Goal: Task Accomplishment & Management: Manage account settings

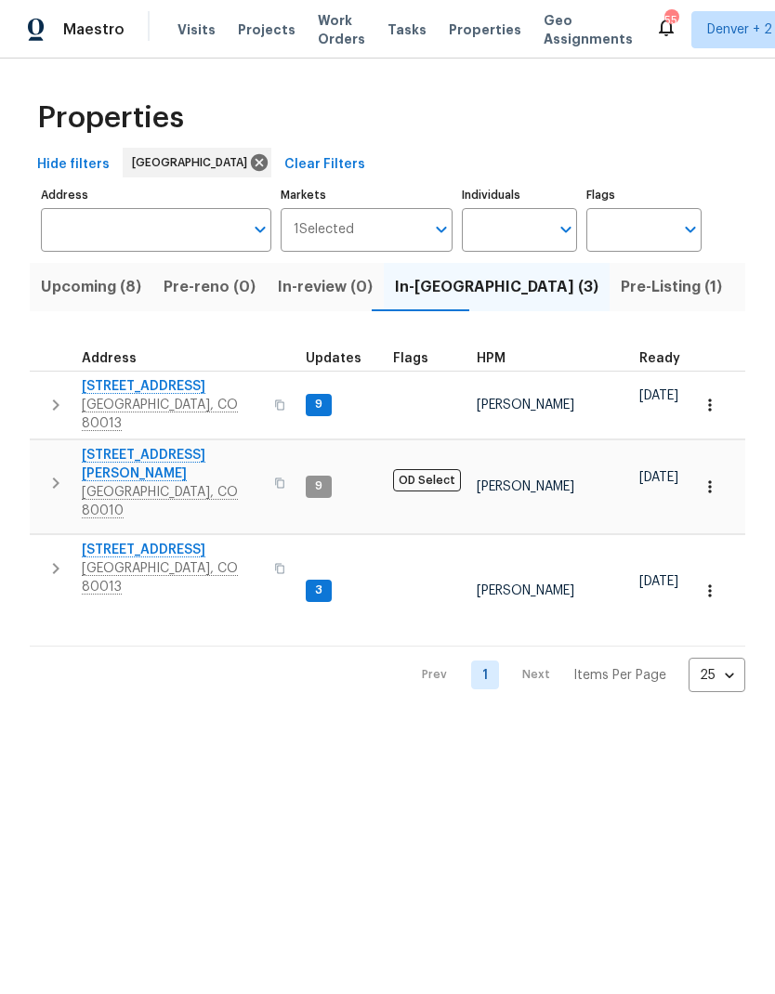
click at [620, 285] on span "Pre-Listing (1)" at bounding box center [670, 287] width 101 height 26
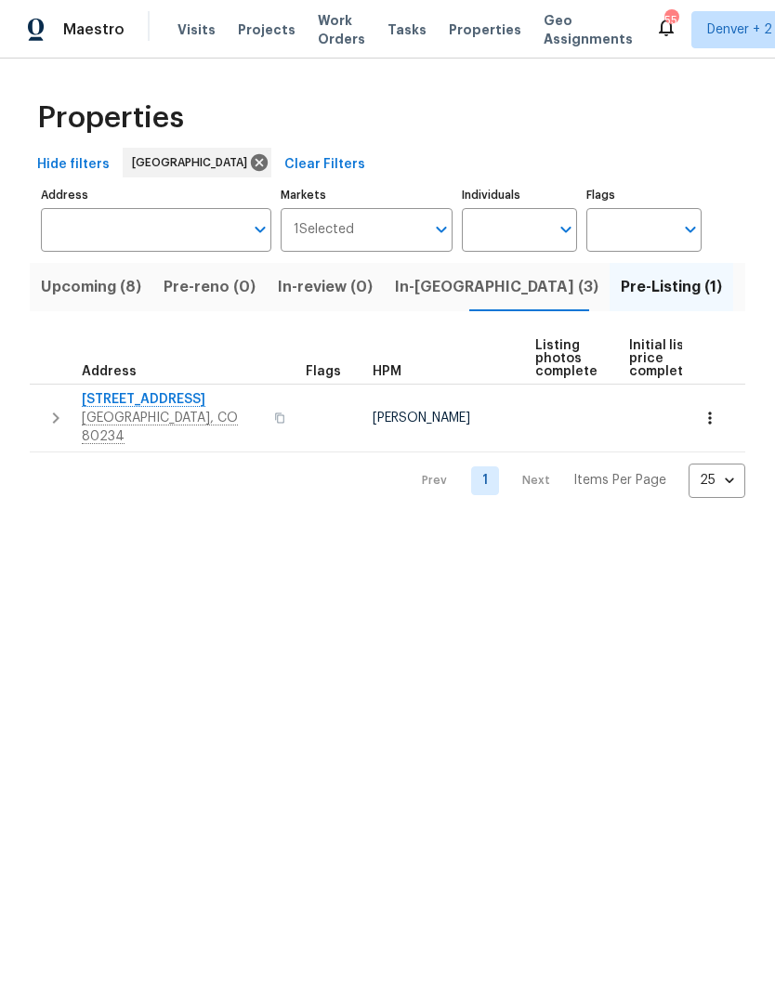
click at [133, 398] on span "12997 Wyandot Way" at bounding box center [172, 399] width 181 height 19
click at [244, 33] on span "Projects" at bounding box center [267, 29] width 58 height 19
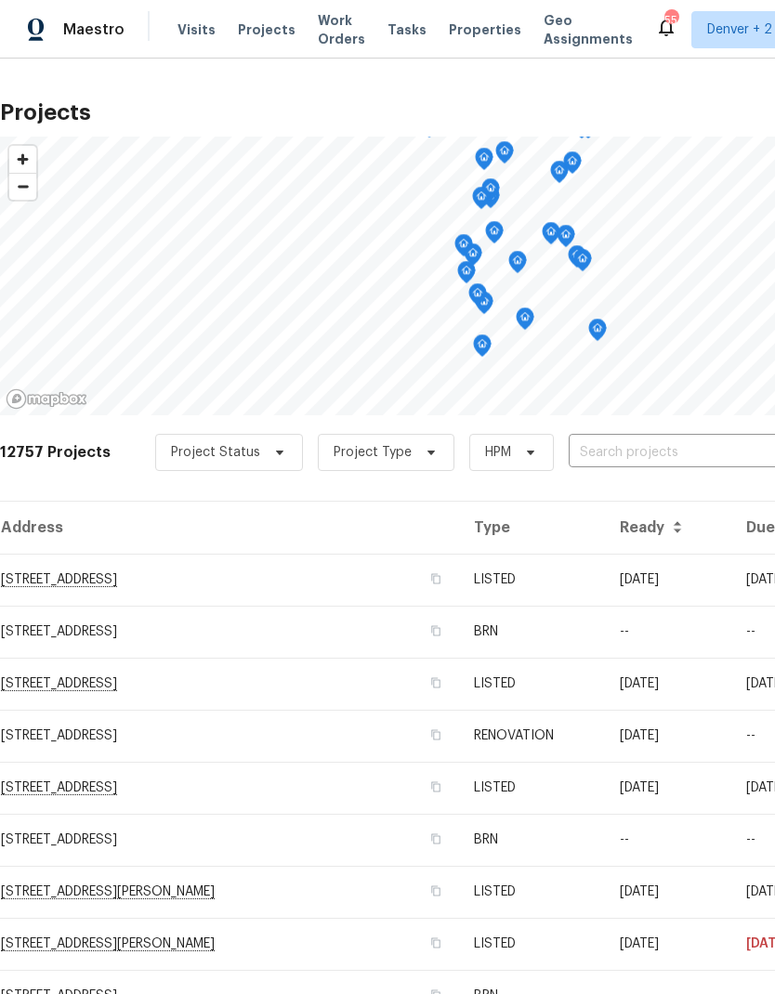
click at [189, 34] on span "Visits" at bounding box center [196, 29] width 38 height 19
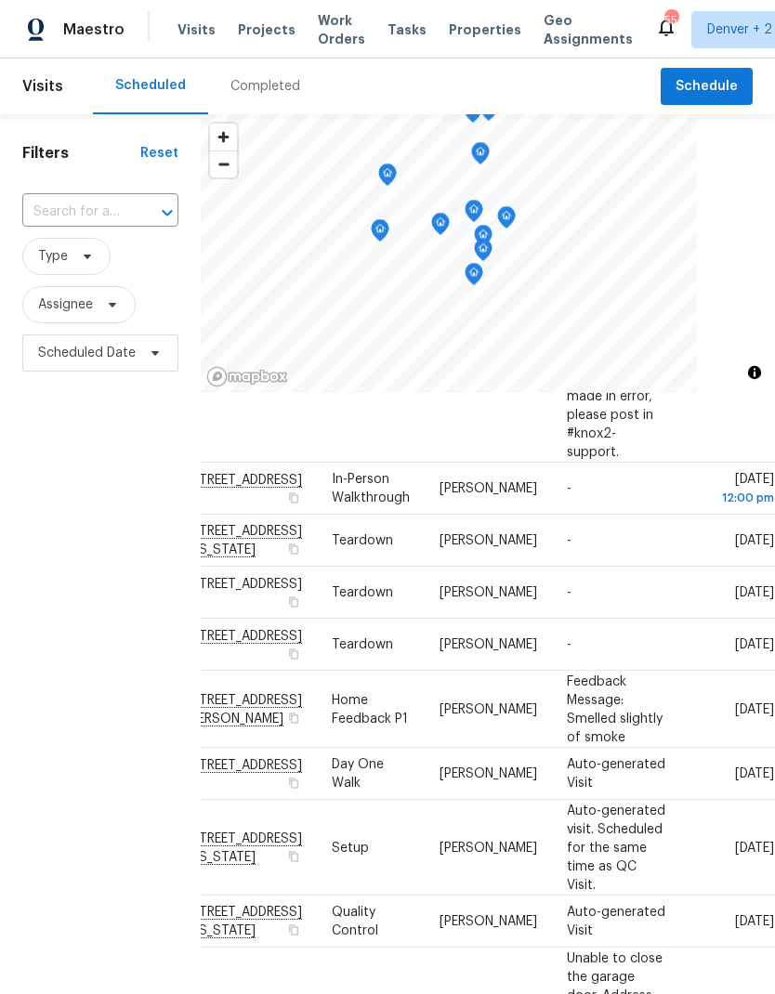
scroll to position [607, 155]
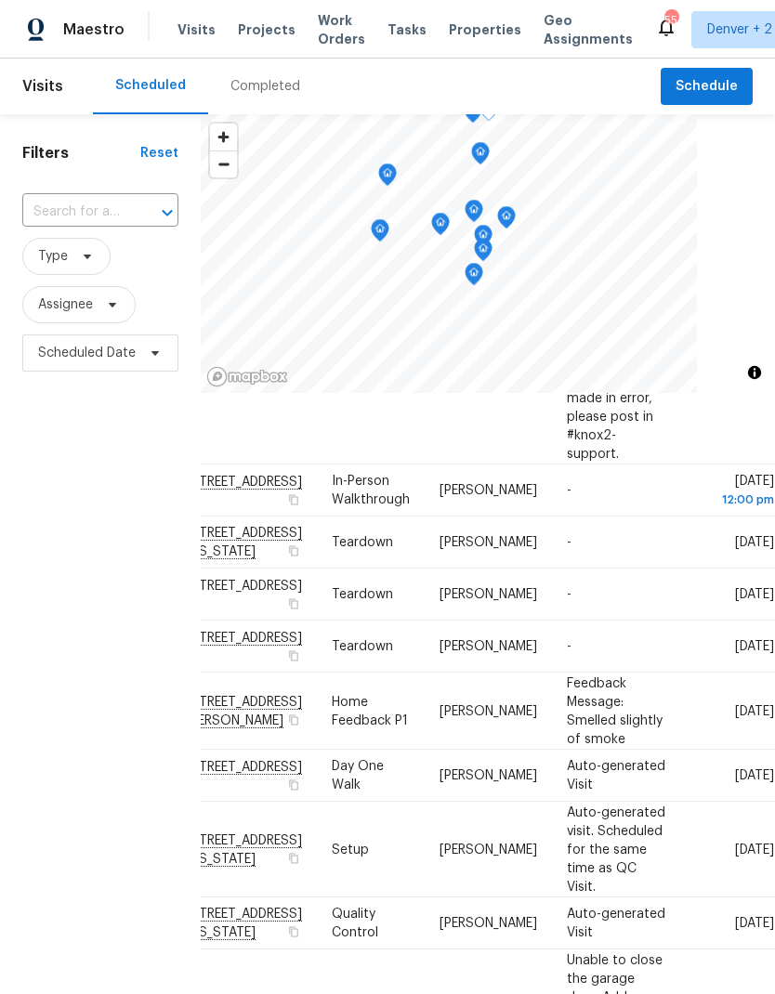
click at [0, 0] on icon at bounding box center [0, 0] width 0 height 0
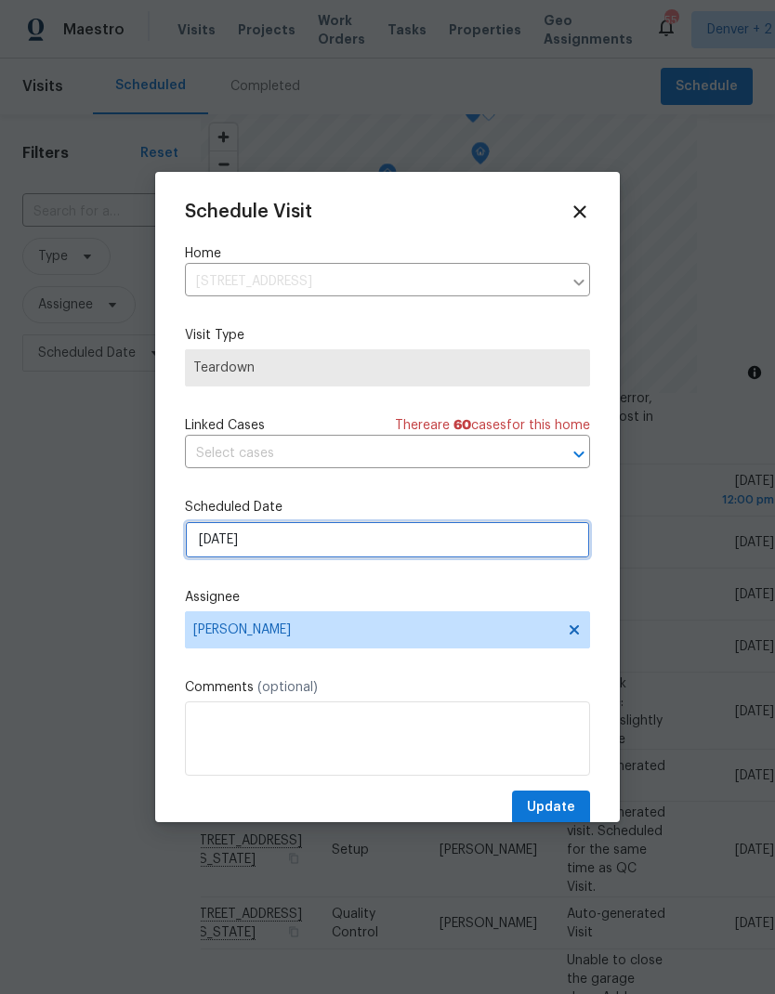
click at [400, 550] on input "10/5/2025" at bounding box center [387, 539] width 405 height 37
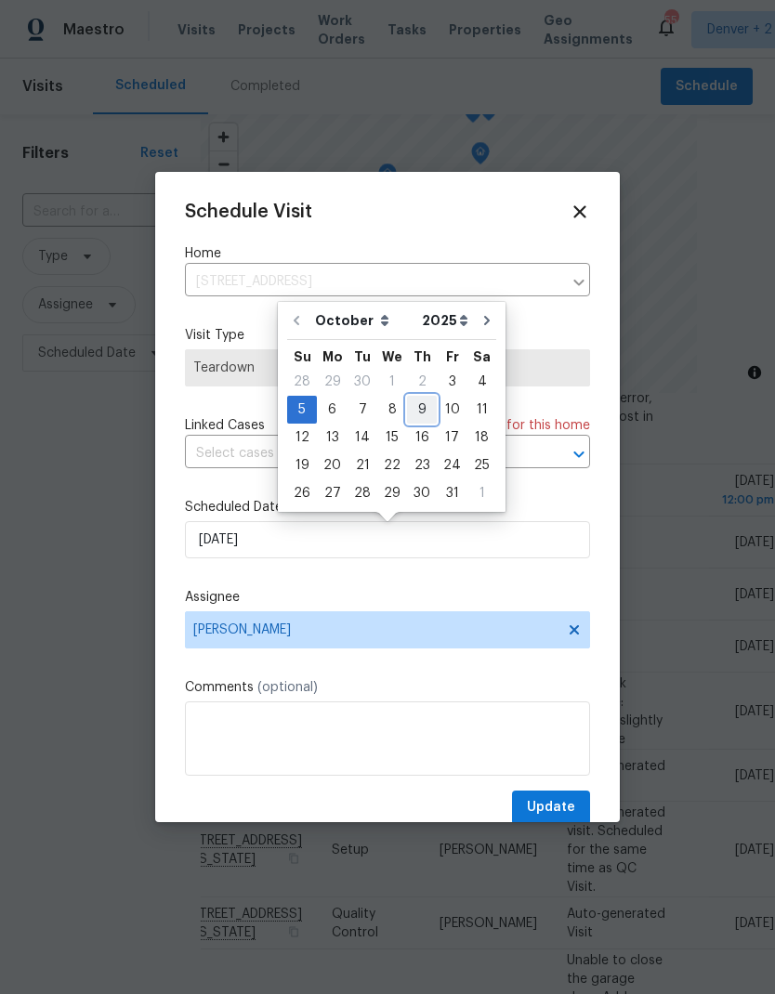
click at [423, 409] on div "9" at bounding box center [422, 410] width 30 height 26
type input "10/9/2025"
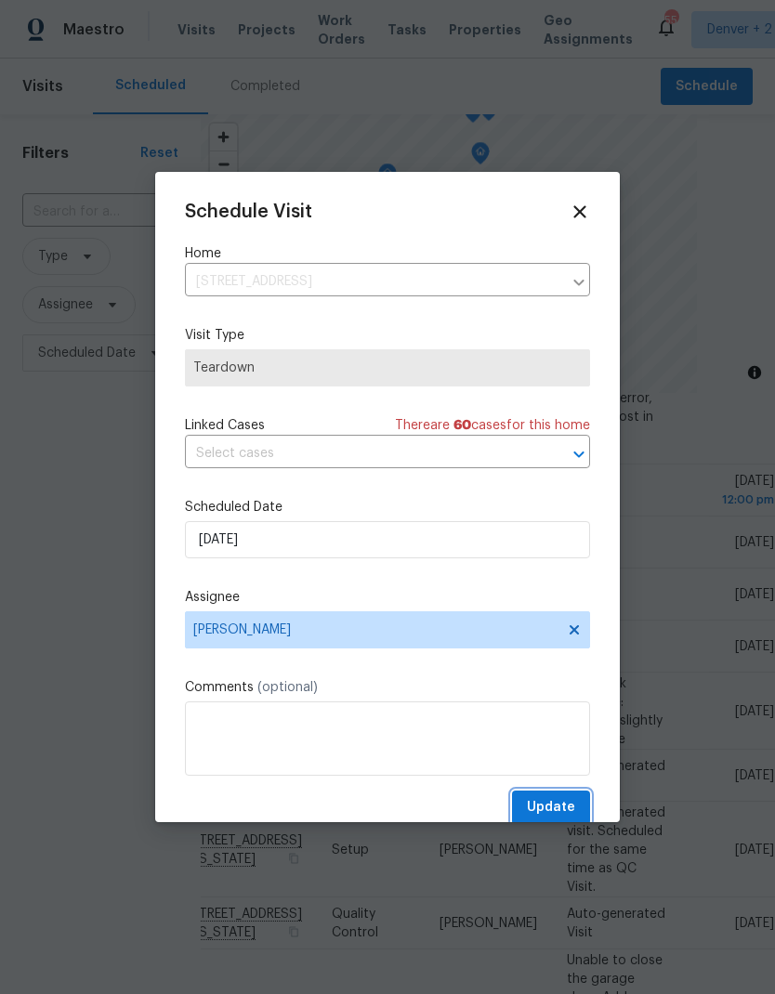
click at [558, 802] on span "Update" at bounding box center [551, 807] width 48 height 23
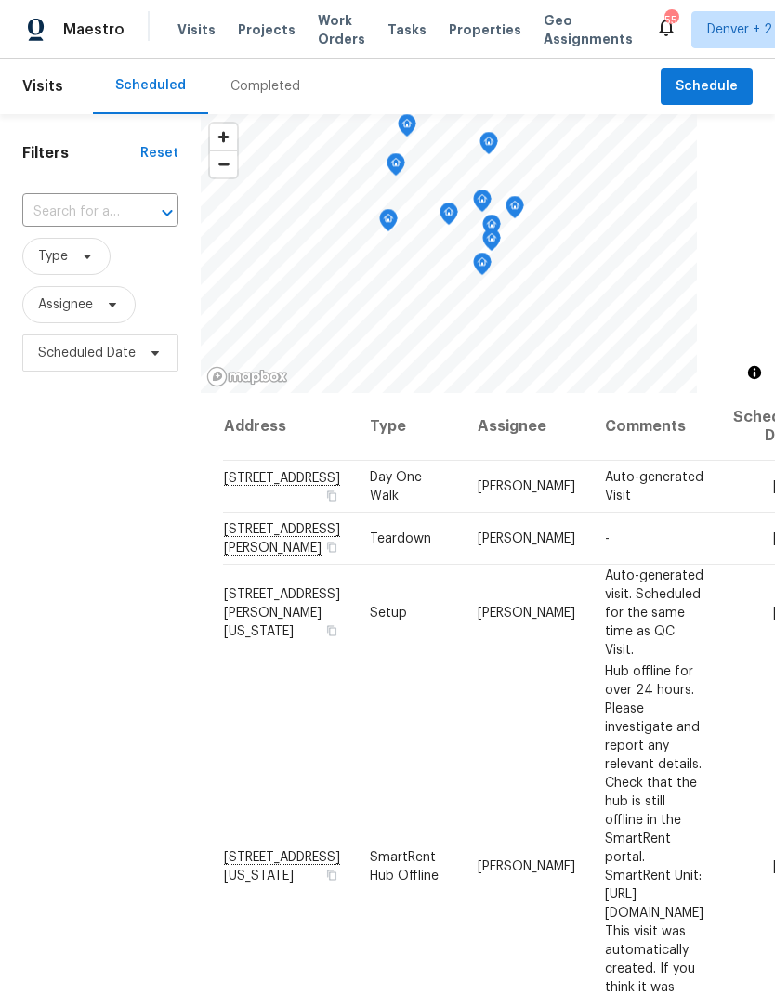
scroll to position [0, 0]
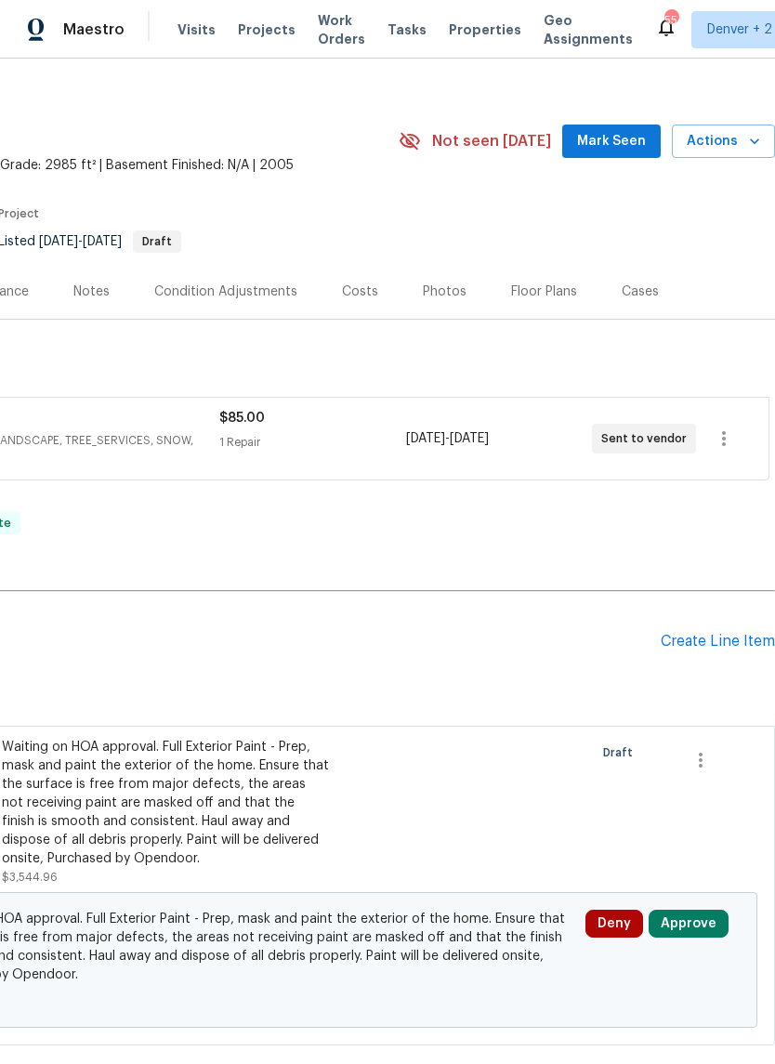
scroll to position [17, 275]
click at [439, 295] on div "Photos" at bounding box center [445, 292] width 44 height 19
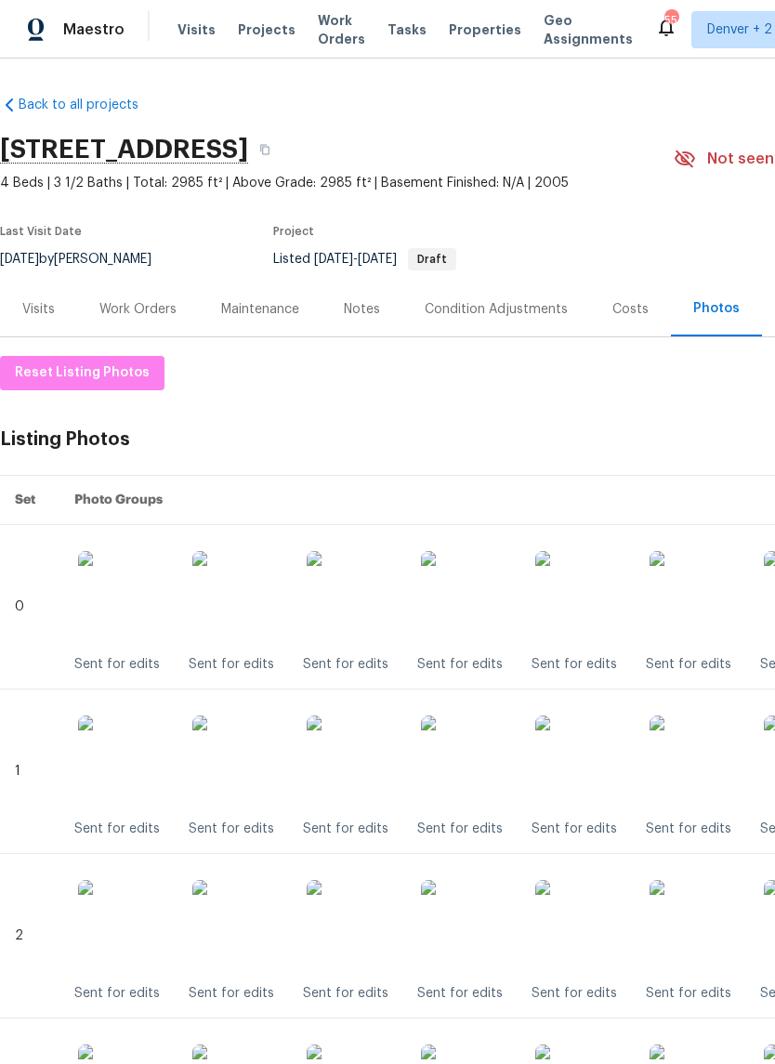
click at [147, 305] on div "Work Orders" at bounding box center [137, 309] width 77 height 19
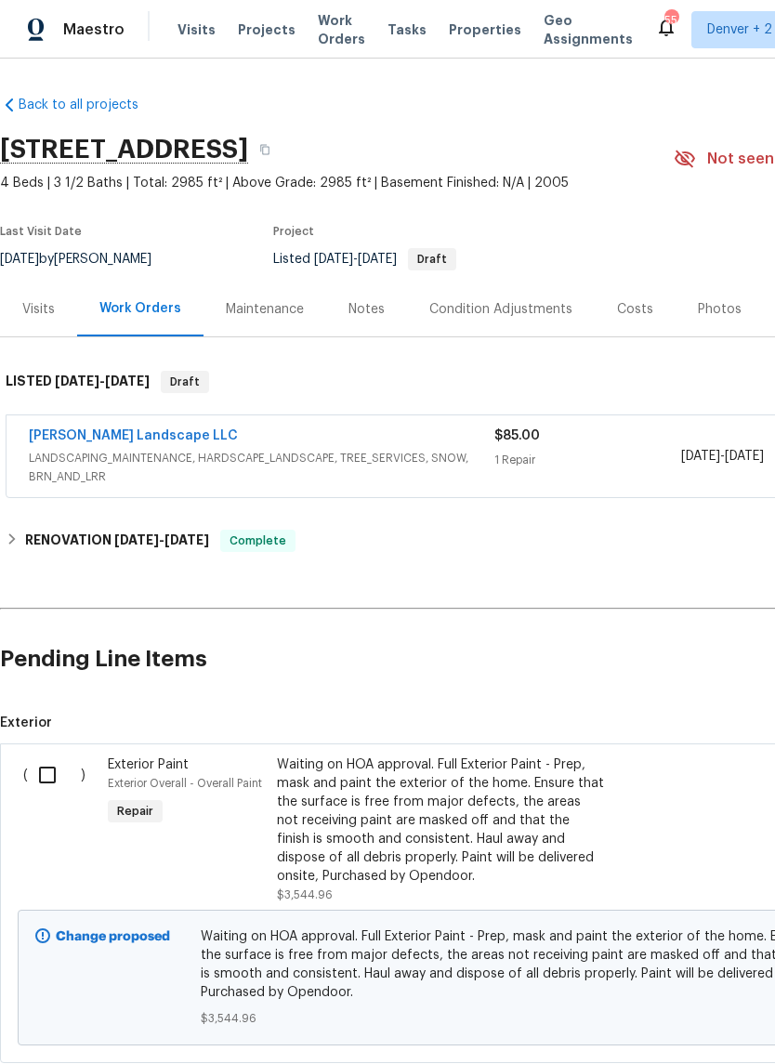
click at [259, 26] on span "Projects" at bounding box center [267, 29] width 58 height 19
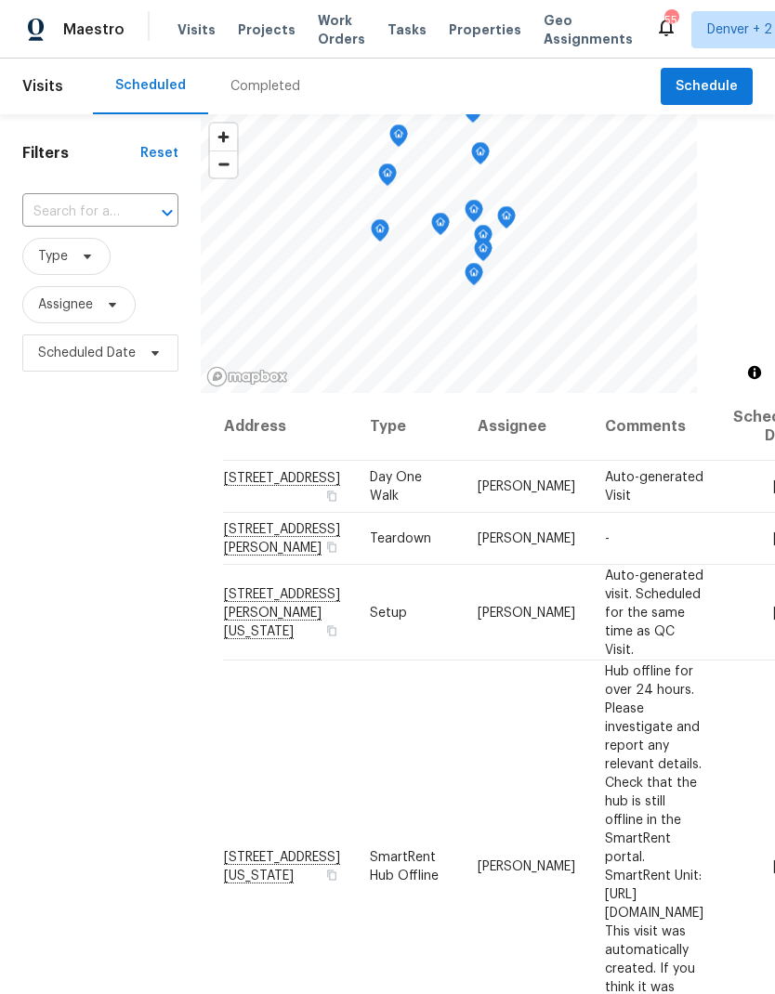
click at [468, 33] on span "Properties" at bounding box center [485, 29] width 72 height 19
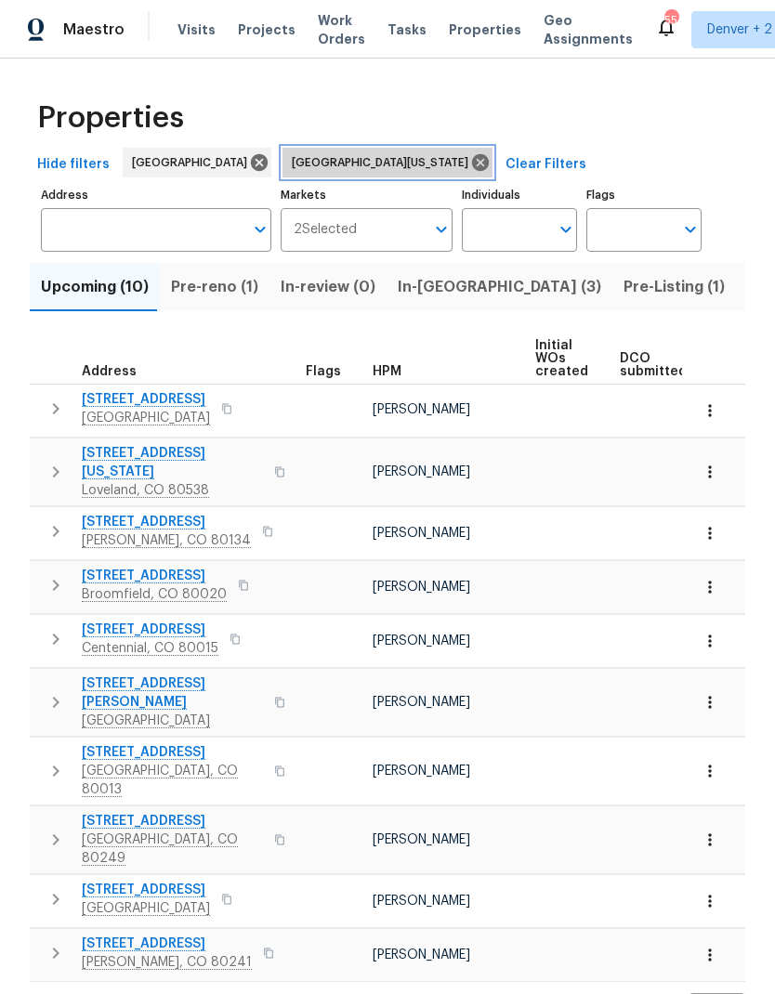
click at [472, 165] on icon at bounding box center [480, 162] width 17 height 17
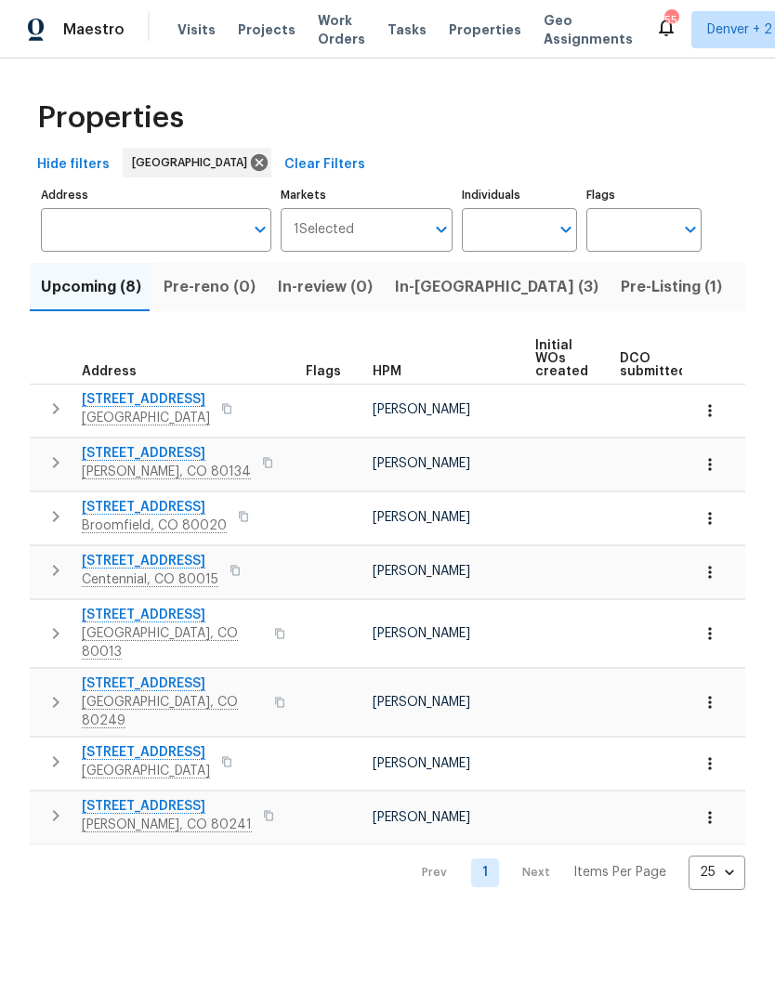
click at [390, 375] on span "HPM" at bounding box center [386, 371] width 29 height 13
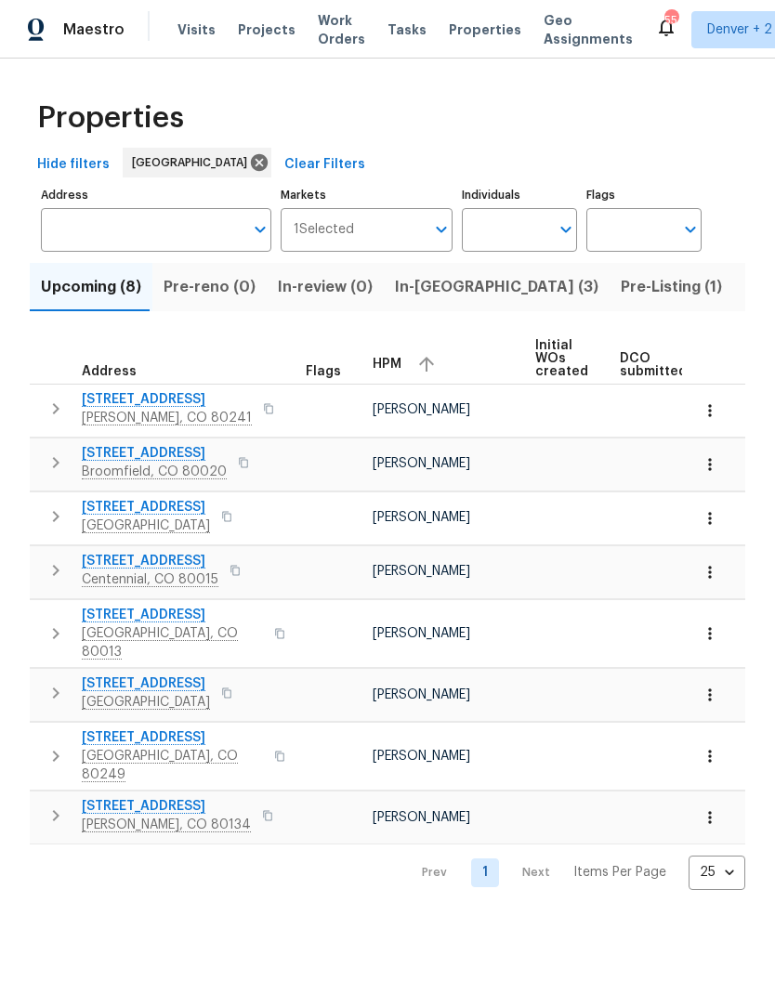
click at [221, 516] on icon "button" at bounding box center [226, 516] width 11 height 11
click at [222, 513] on icon "button" at bounding box center [226, 516] width 9 height 10
click at [135, 505] on span "[STREET_ADDRESS]" at bounding box center [146, 507] width 128 height 19
click at [711, 521] on icon "button" at bounding box center [709, 518] width 19 height 19
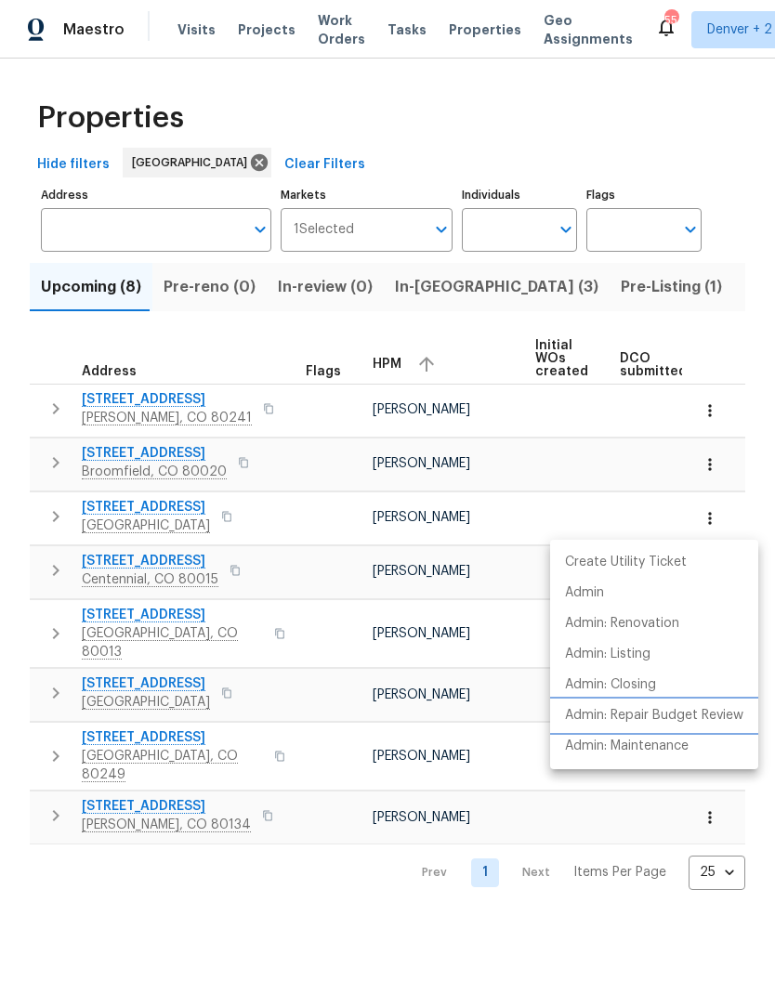
click at [668, 712] on p "Admin: Repair Budget Review" at bounding box center [654, 716] width 178 height 20
click at [125, 509] on div at bounding box center [387, 497] width 775 height 994
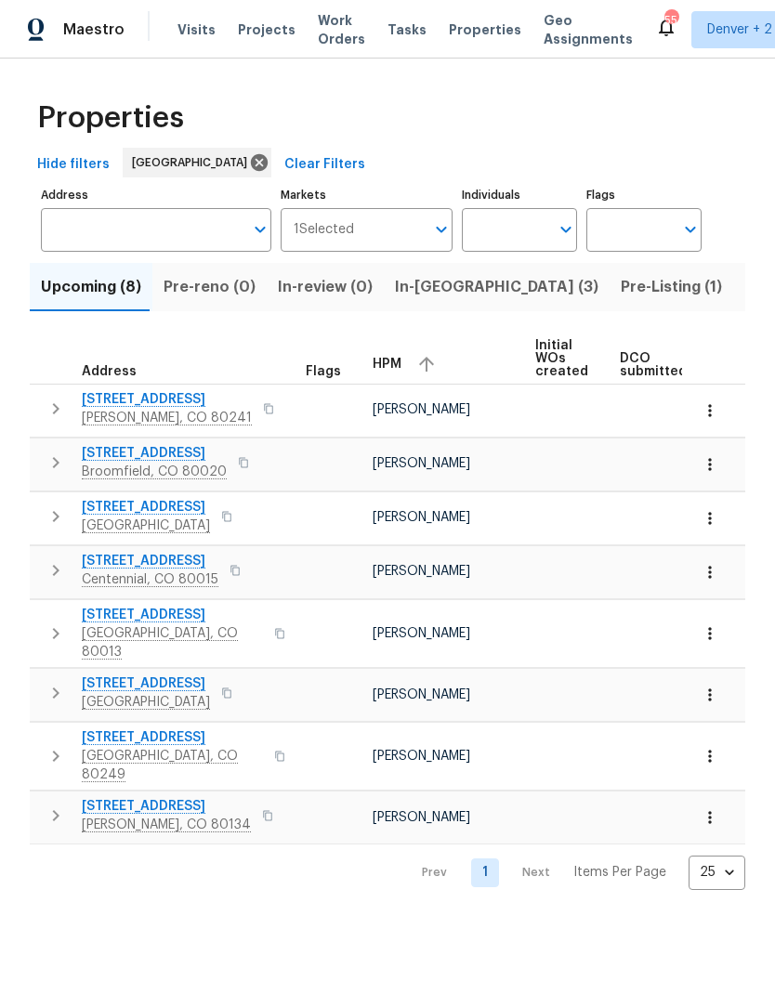
click at [131, 514] on span "[STREET_ADDRESS]" at bounding box center [146, 507] width 128 height 19
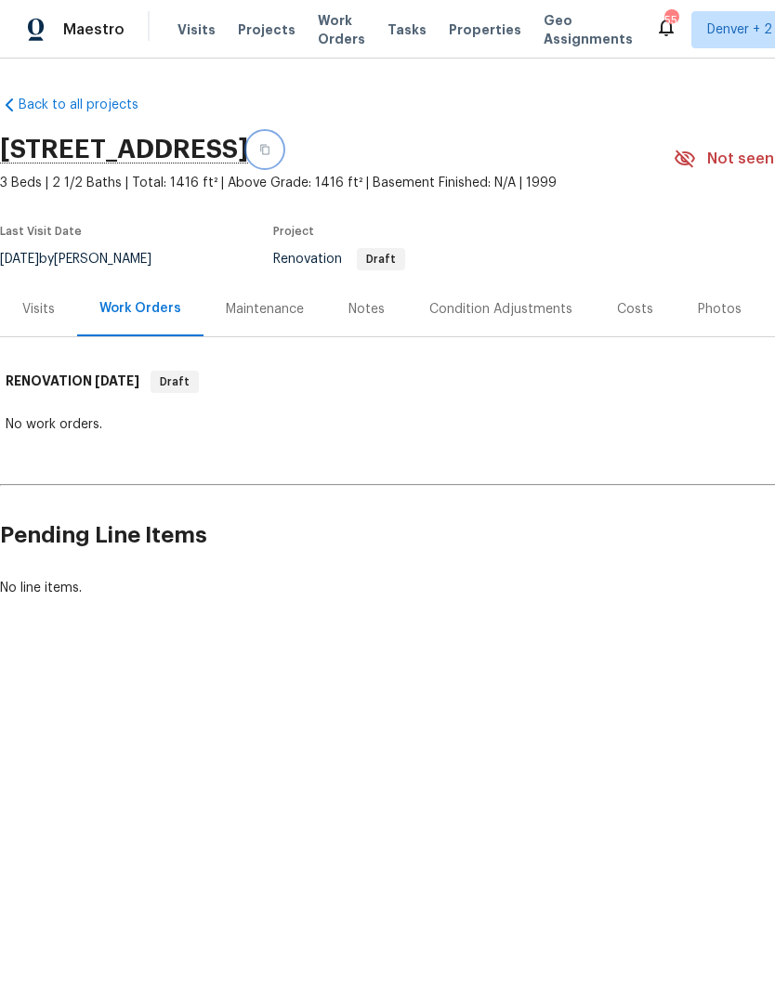
click at [270, 148] on icon "button" at bounding box center [264, 149] width 11 height 11
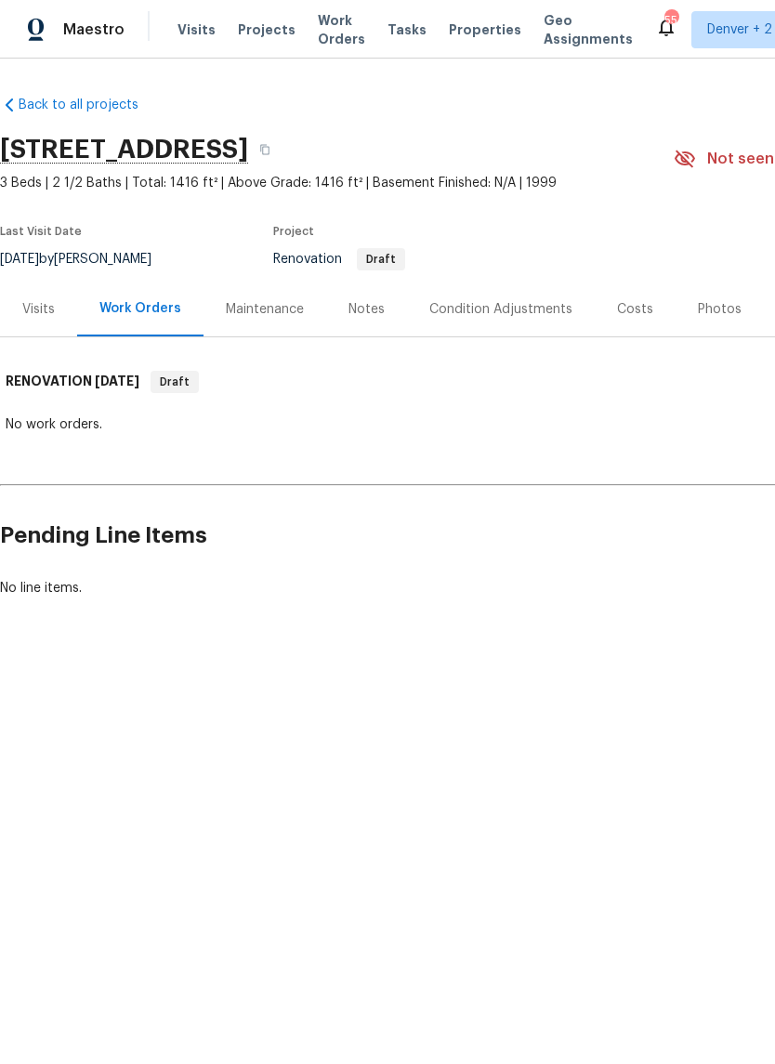
click at [625, 307] on div "Costs" at bounding box center [635, 309] width 36 height 19
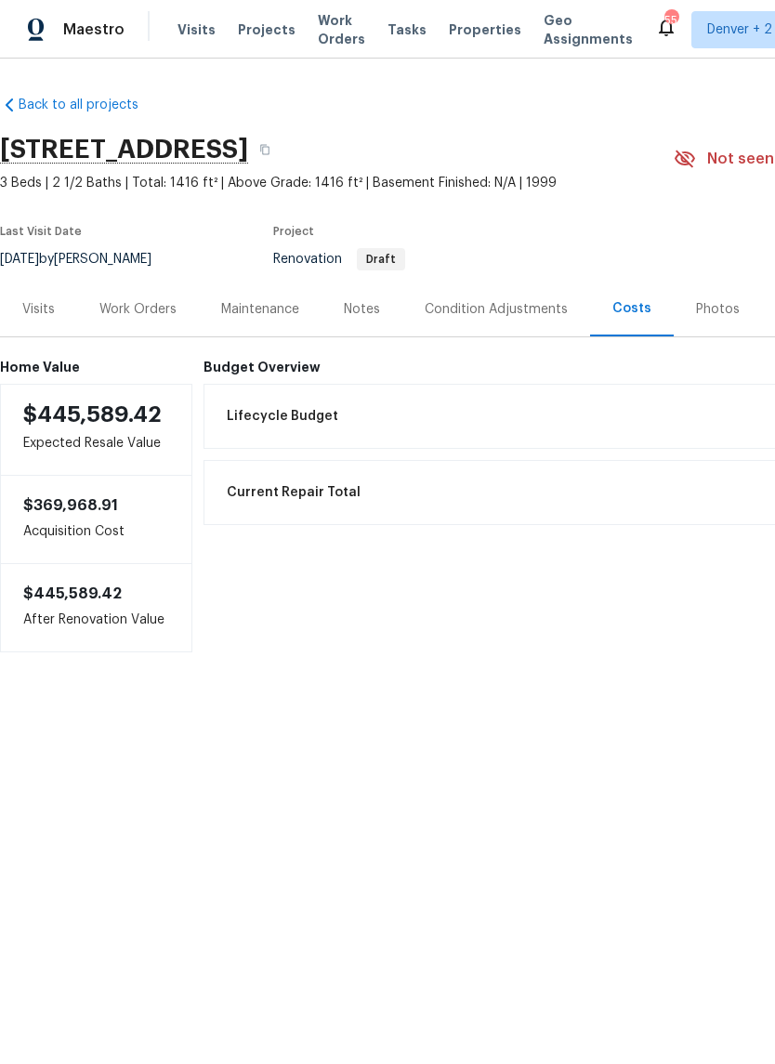
click at [46, 308] on div "Visits" at bounding box center [38, 309] width 33 height 19
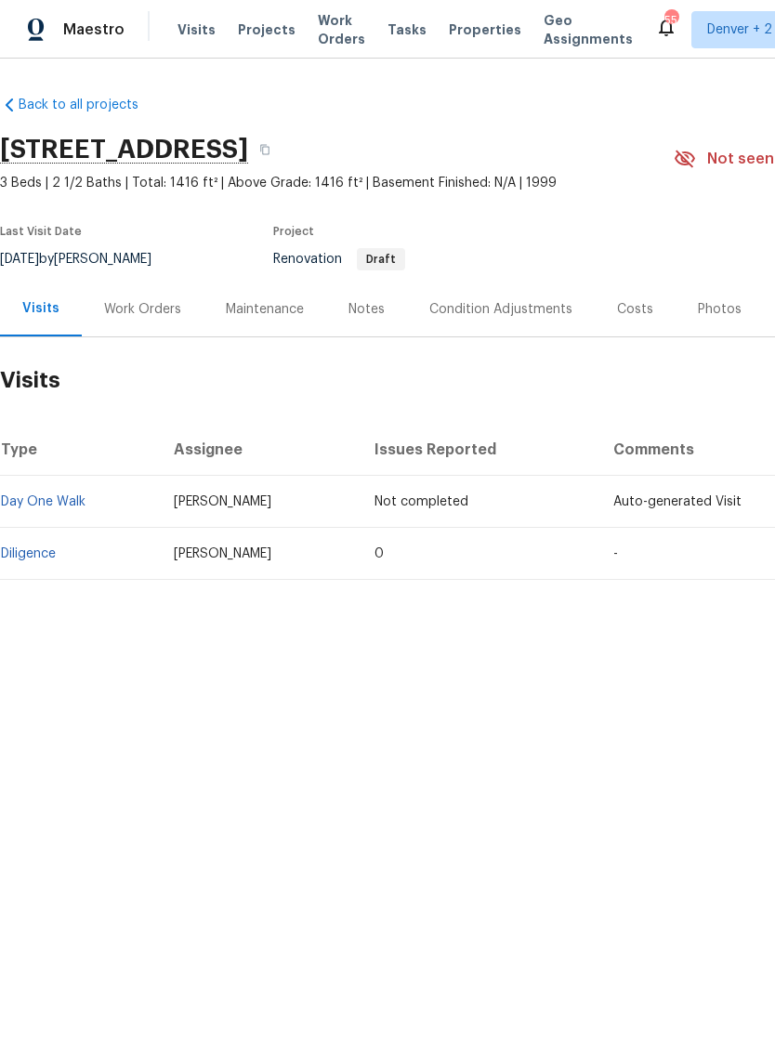
click at [37, 555] on link "Diligence" at bounding box center [28, 553] width 55 height 13
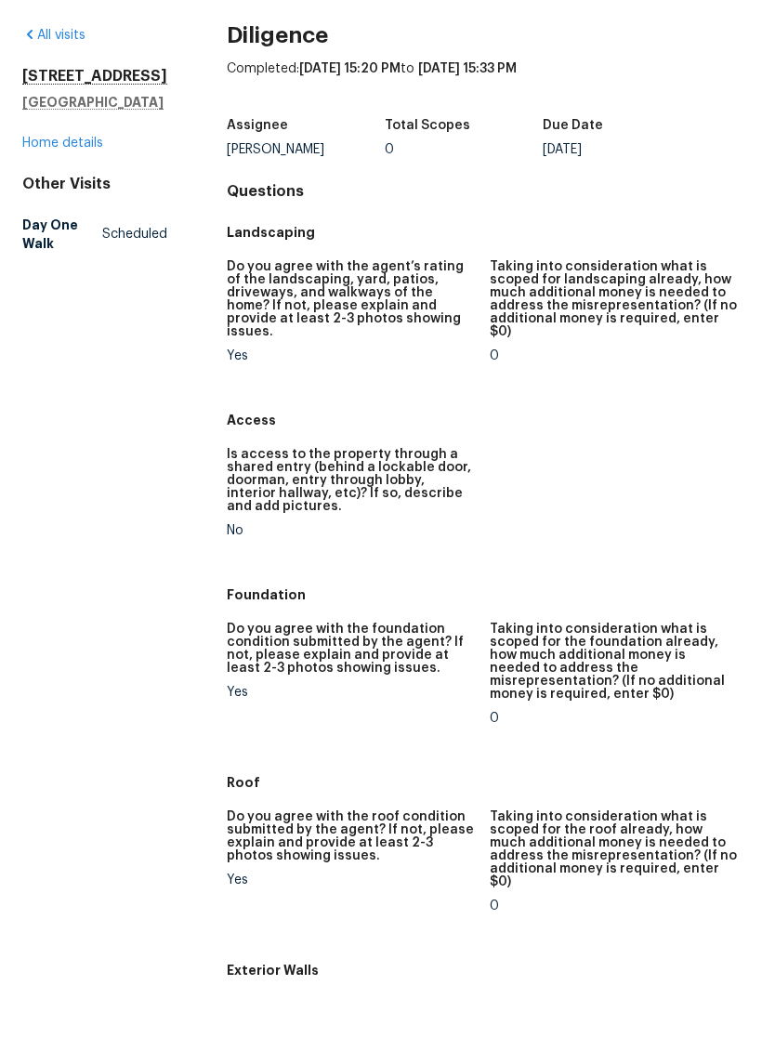
click at [65, 206] on link "Home details" at bounding box center [62, 212] width 81 height 13
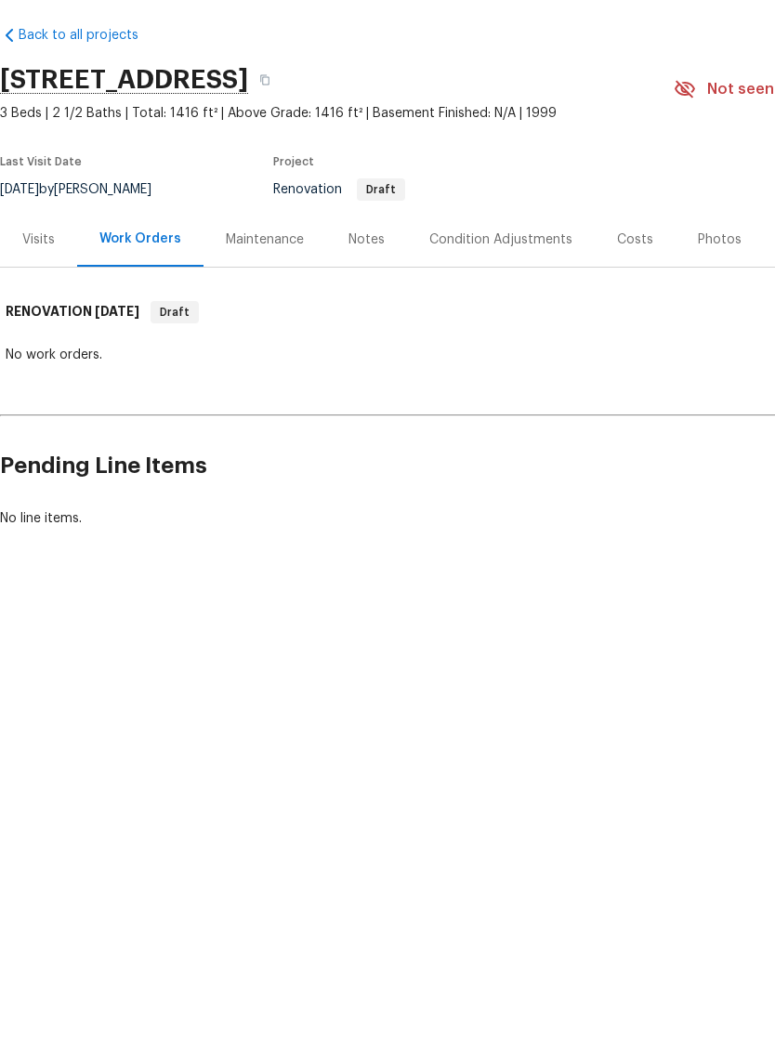
click at [368, 300] on div "Notes" at bounding box center [366, 309] width 36 height 19
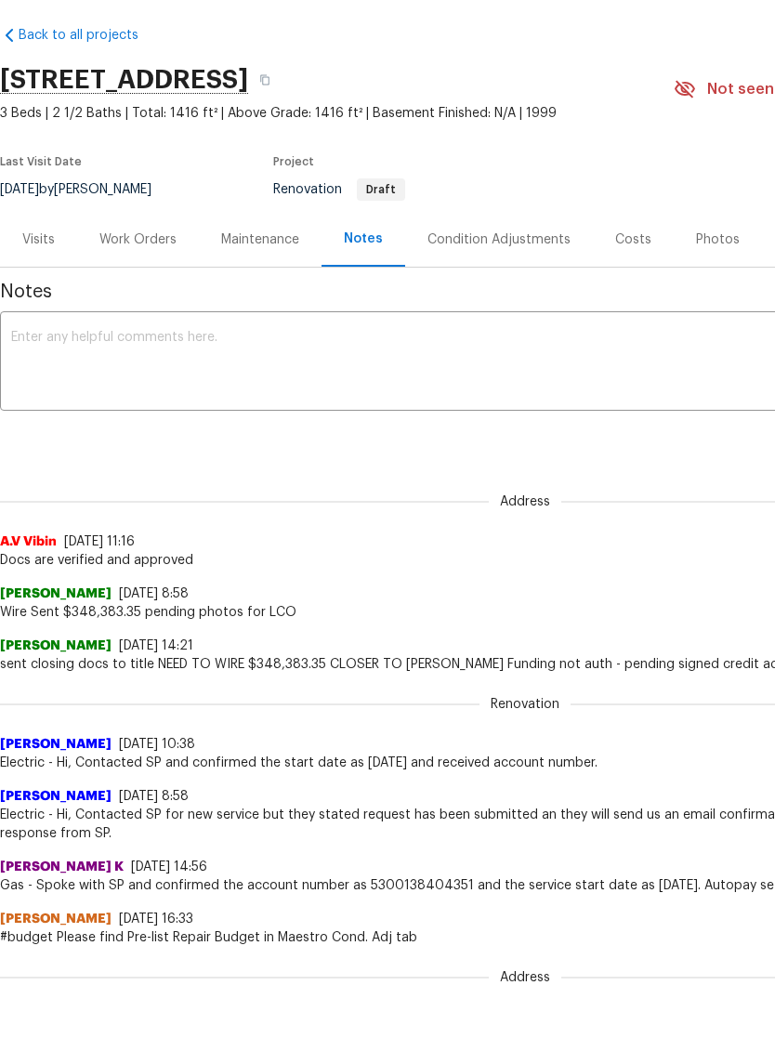
click at [429, 400] on textarea at bounding box center [524, 432] width 1027 height 65
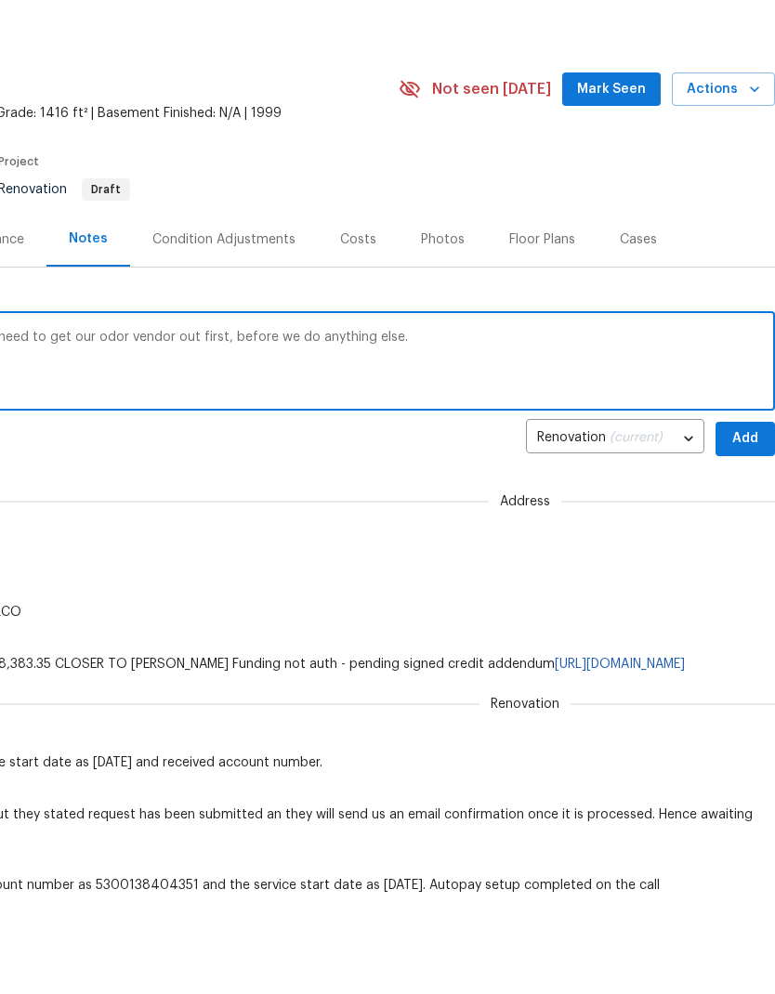
scroll to position [0, 275]
type textarea "Because the smoke is so bad here, we will need to get our odor vendor out first…"
click at [741, 497] on span "Add" at bounding box center [745, 508] width 30 height 23
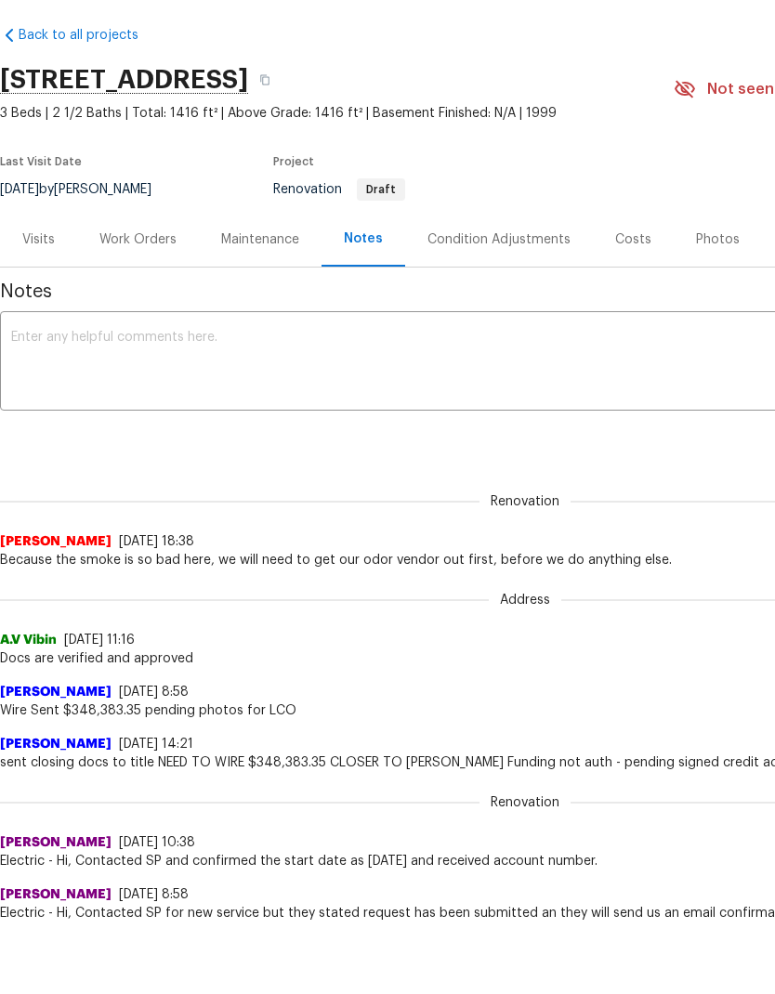
scroll to position [0, 0]
click at [144, 236] on div "Work Orders" at bounding box center [137, 239] width 77 height 19
